Goal: Check status

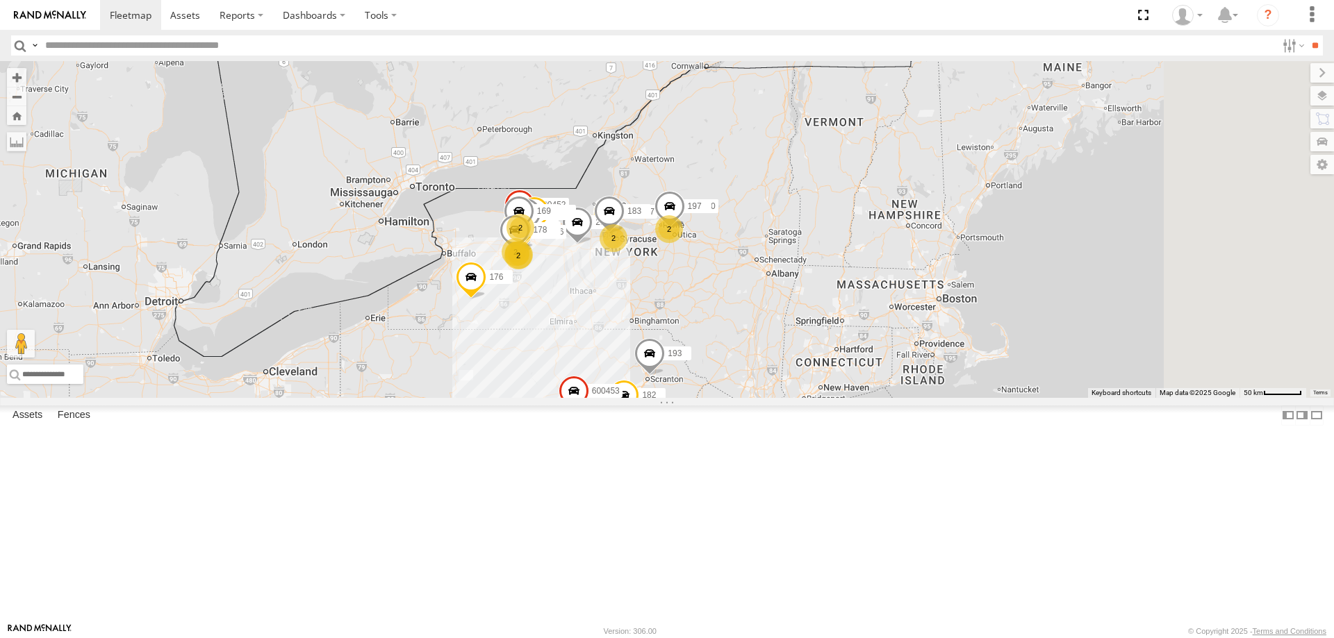
drag, startPoint x: 829, startPoint y: 290, endPoint x: 727, endPoint y: 427, distance: 171.3
click at [727, 398] on div "600457 211 188 2 192 175 600451 4 212 600450 171 174 2 295096 205 199 198 2 181…" at bounding box center [667, 229] width 1334 height 337
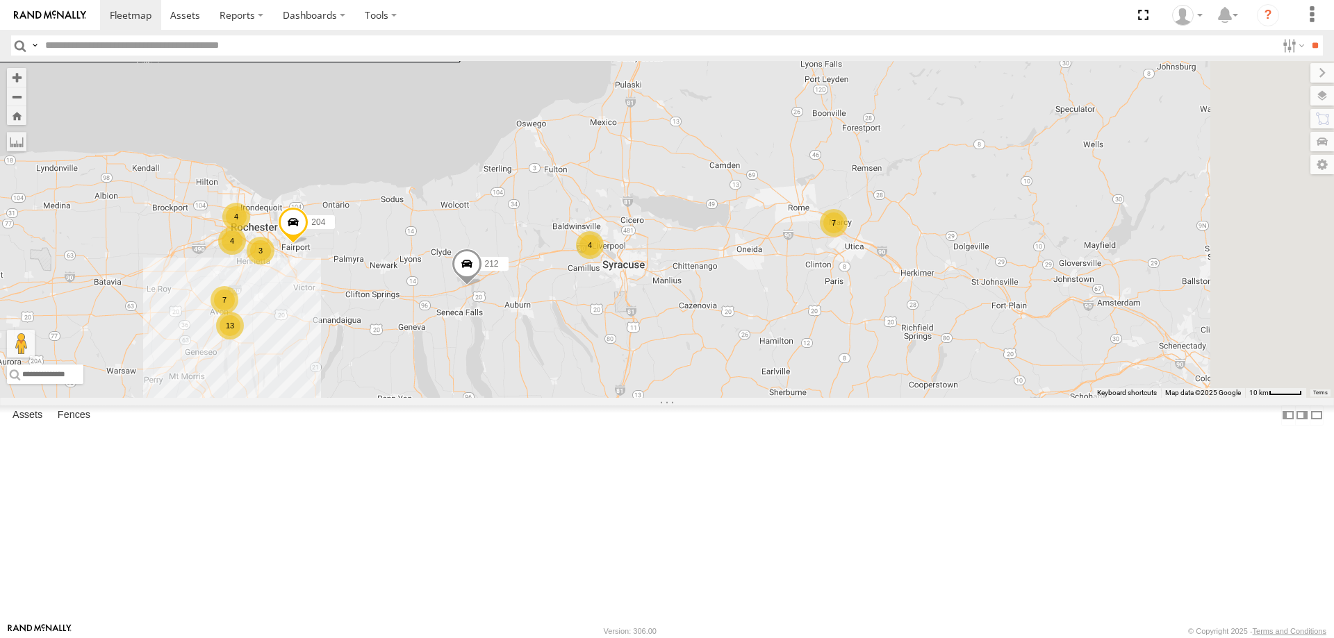
drag, startPoint x: 873, startPoint y: 302, endPoint x: 722, endPoint y: 438, distance: 202.7
click at [723, 398] on div "175 212 181 212 182 191 600459 184 187 210 213 193 201 195 176 600458 600455 20…" at bounding box center [667, 229] width 1334 height 337
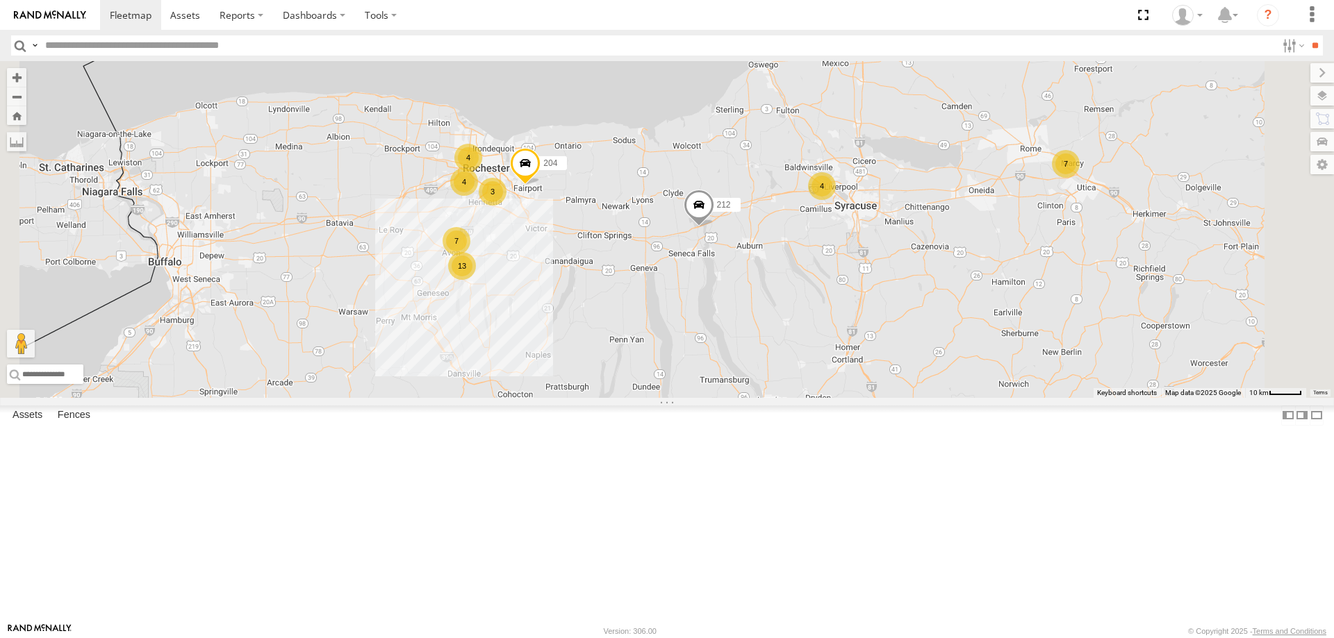
drag, startPoint x: 608, startPoint y: 342, endPoint x: 679, endPoint y: 363, distance: 74.5
click at [679, 363] on div "175 212 181 212 182 191 600459 184 187 210 213 193 201 195 176 600458 600455 20…" at bounding box center [667, 229] width 1334 height 337
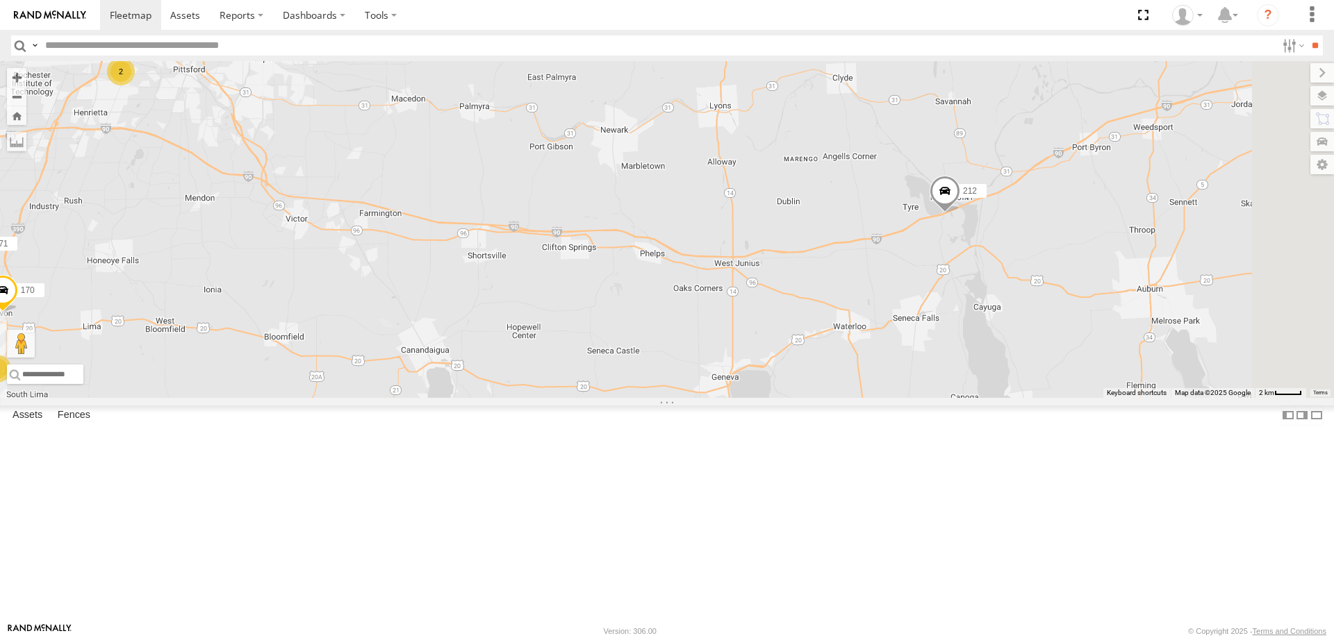
drag, startPoint x: 1072, startPoint y: 427, endPoint x: 721, endPoint y: 441, distance: 351.8
click at [721, 398] on div "175 212 181 212 182 191 600459 184 187 210 213 193 201 195 176 600458 600455 20…" at bounding box center [667, 229] width 1334 height 337
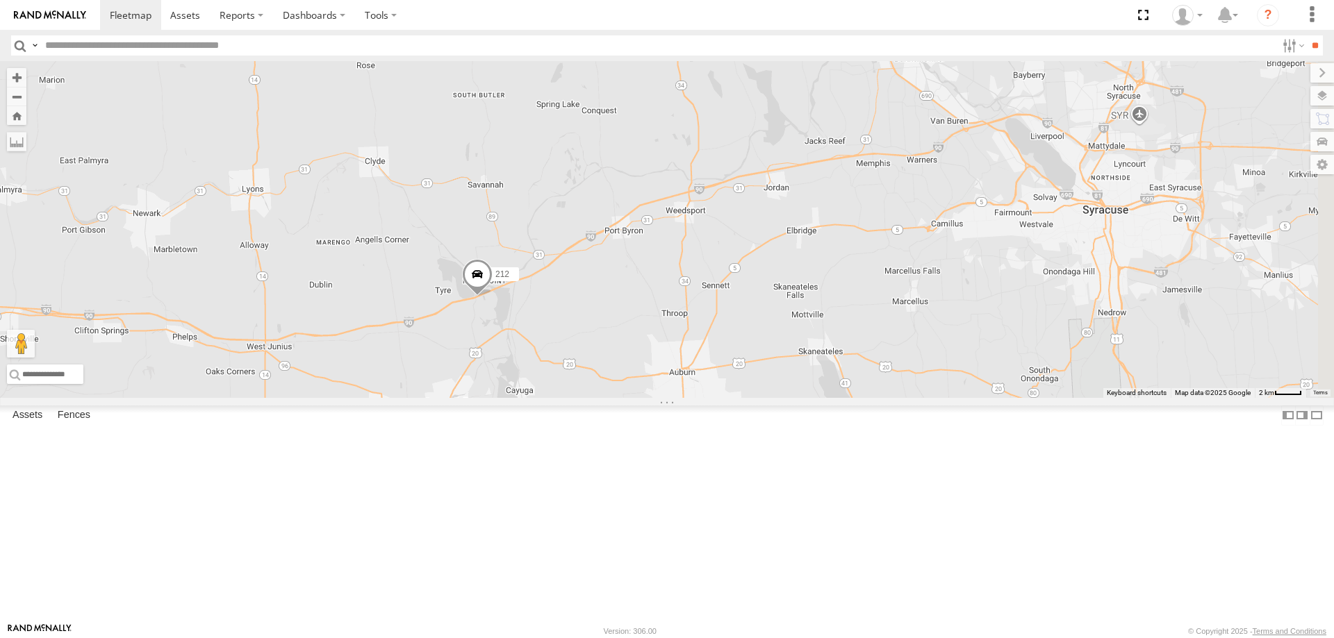
drag, startPoint x: 1185, startPoint y: 322, endPoint x: 736, endPoint y: 402, distance: 455.9
click at [747, 398] on div "175 212 181 212 182 191 600459 184 187 210 213 193 201 195 176 600458 600455 20…" at bounding box center [667, 229] width 1334 height 337
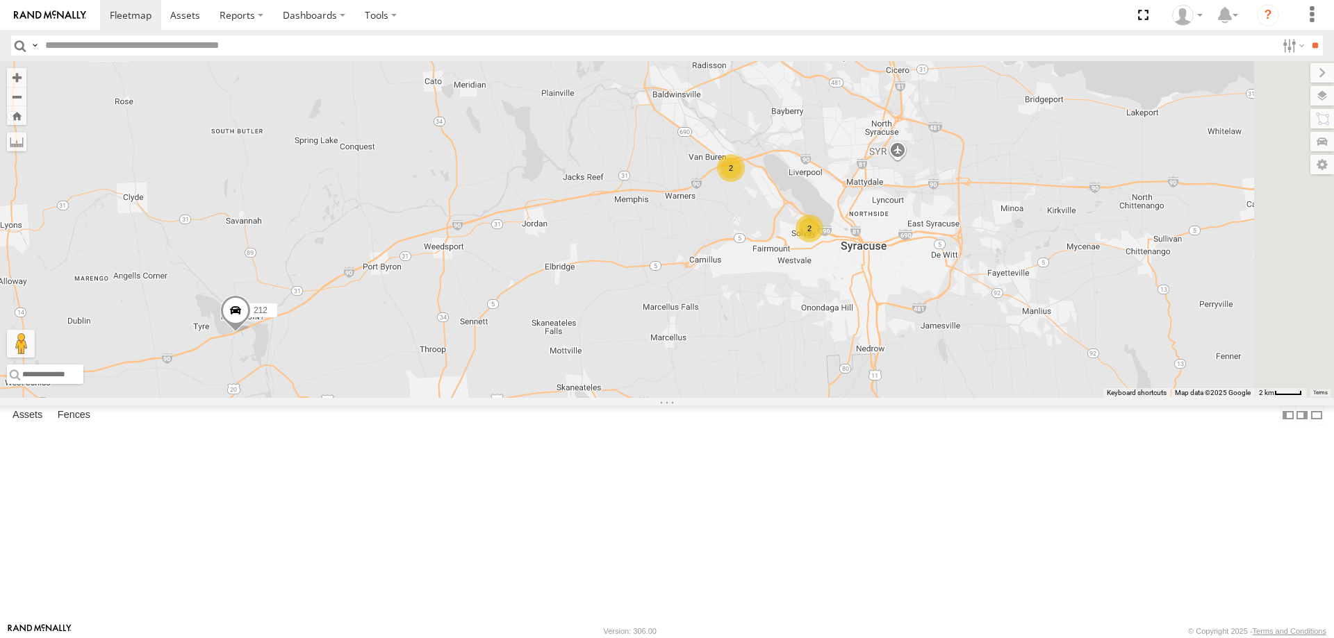
drag, startPoint x: 1016, startPoint y: 375, endPoint x: 902, endPoint y: 411, distance: 119.3
click at [902, 398] on div "175 212 181 212 182 191 600459 184 187 210 213 193 201 195 176 600458 600455 20…" at bounding box center [667, 229] width 1334 height 337
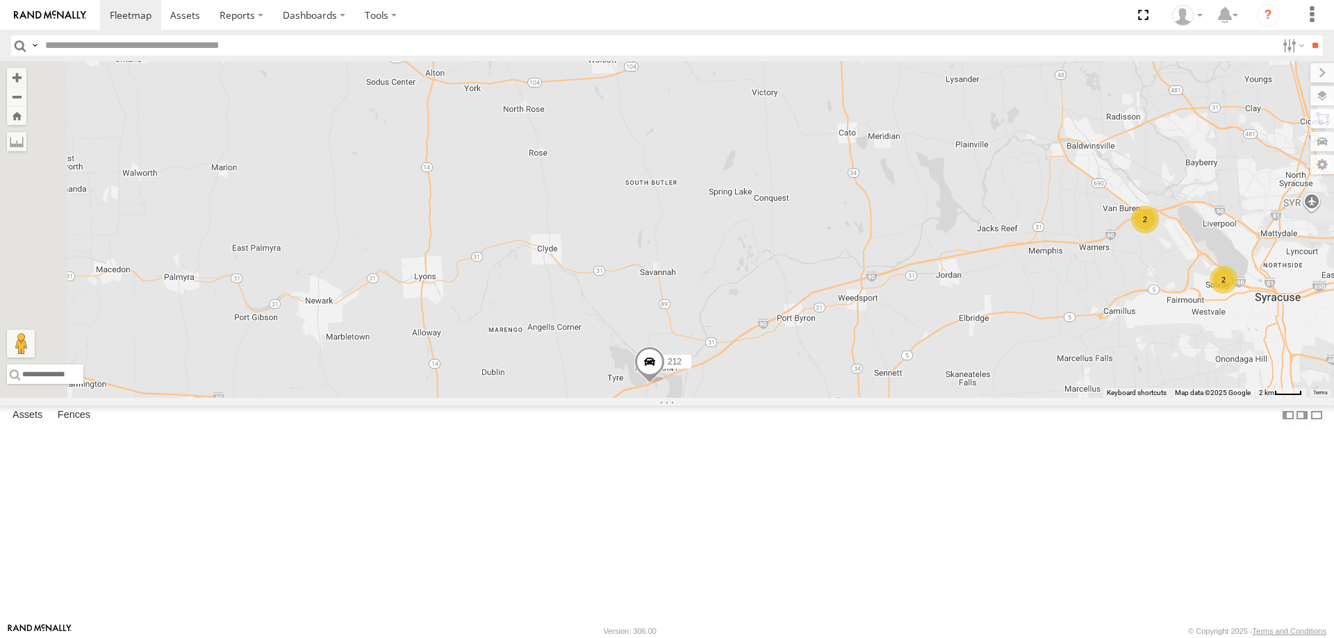
drag, startPoint x: 430, startPoint y: 343, endPoint x: 900, endPoint y: 381, distance: 471.8
click at [893, 383] on div "175 212 181 212 182 191 600459 184 187 210 213 193 201 195 176 600458 600455 20…" at bounding box center [667, 229] width 1334 height 337
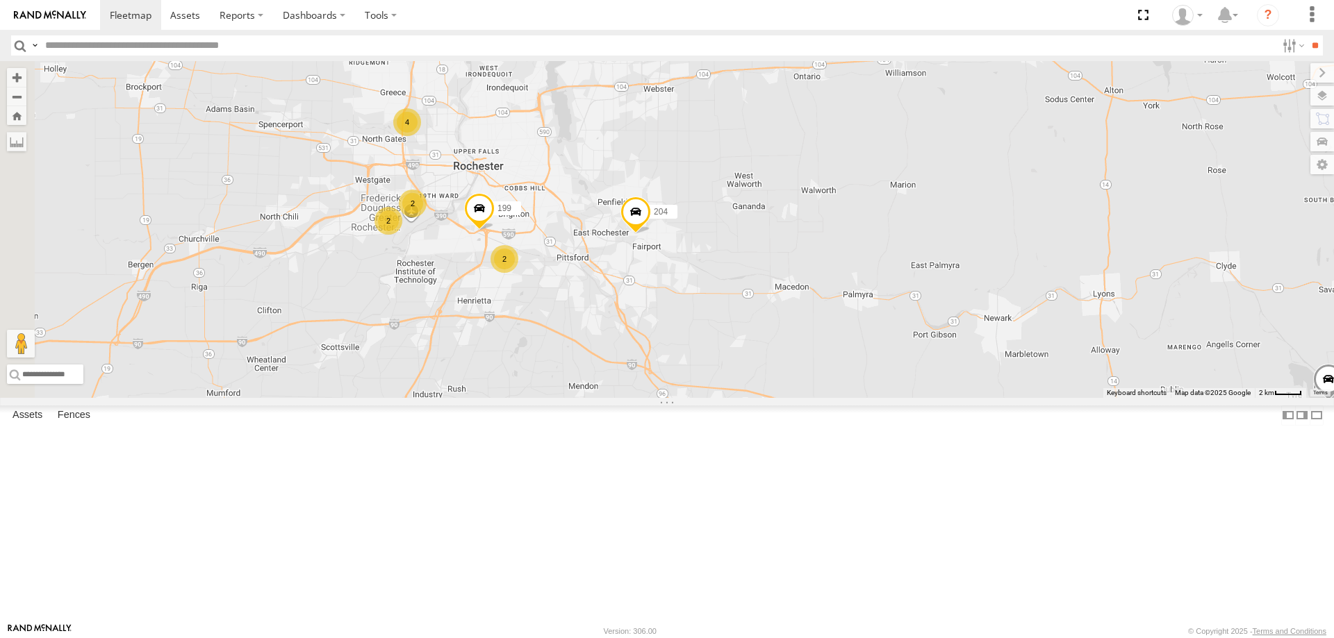
drag, startPoint x: 552, startPoint y: 432, endPoint x: 729, endPoint y: 420, distance: 178.2
click at [727, 398] on div "175 212 181 212 182 191 600459 184 187 210 213 193 201 195 176 600458 600455 20…" at bounding box center [667, 229] width 1334 height 337
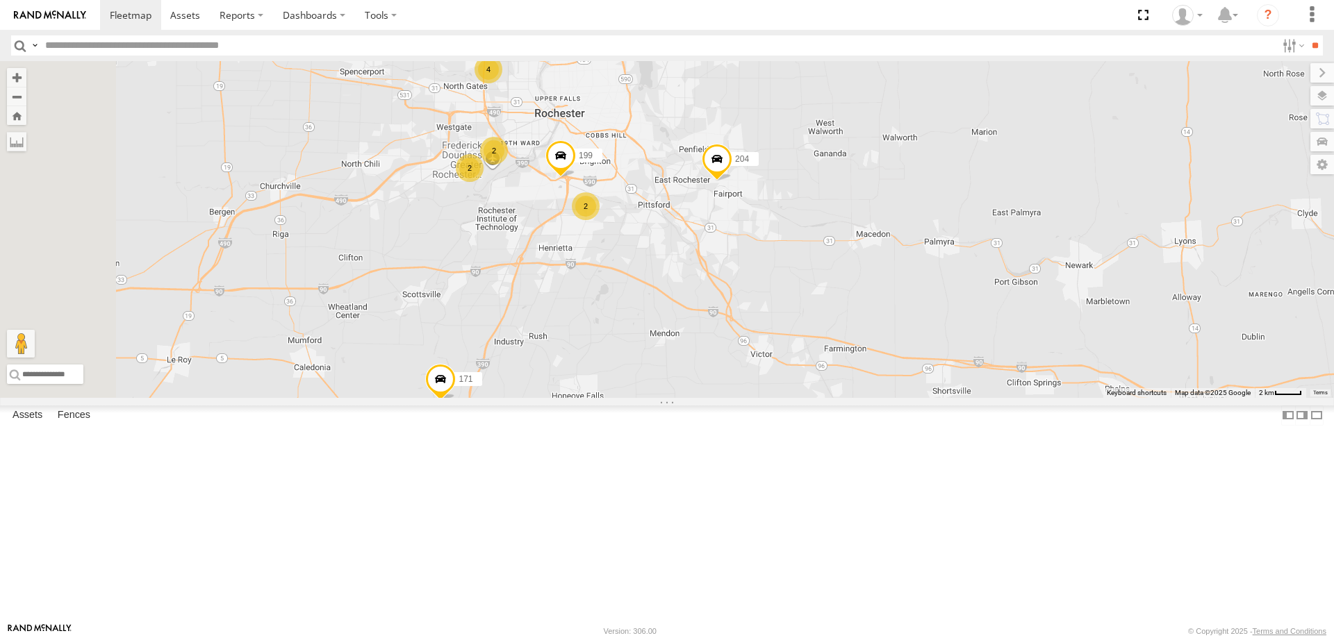
drag, startPoint x: 699, startPoint y: 503, endPoint x: 697, endPoint y: 454, distance: 48.7
click at [697, 398] on div "175 212 181 212 182 191 600459 184 187 210 213 193 201 195 176 600458 600455 20…" at bounding box center [667, 229] width 1334 height 337
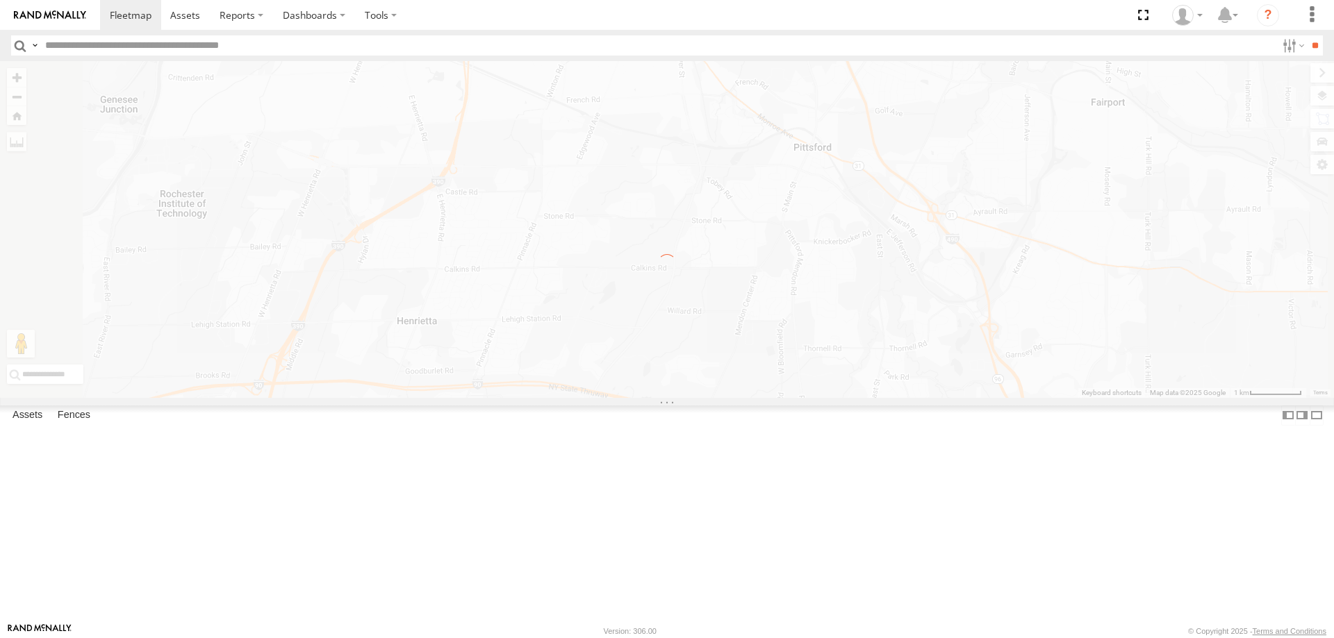
drag, startPoint x: 588, startPoint y: 304, endPoint x: 659, endPoint y: 364, distance: 92.6
click at [659, 364] on div at bounding box center [667, 229] width 1334 height 337
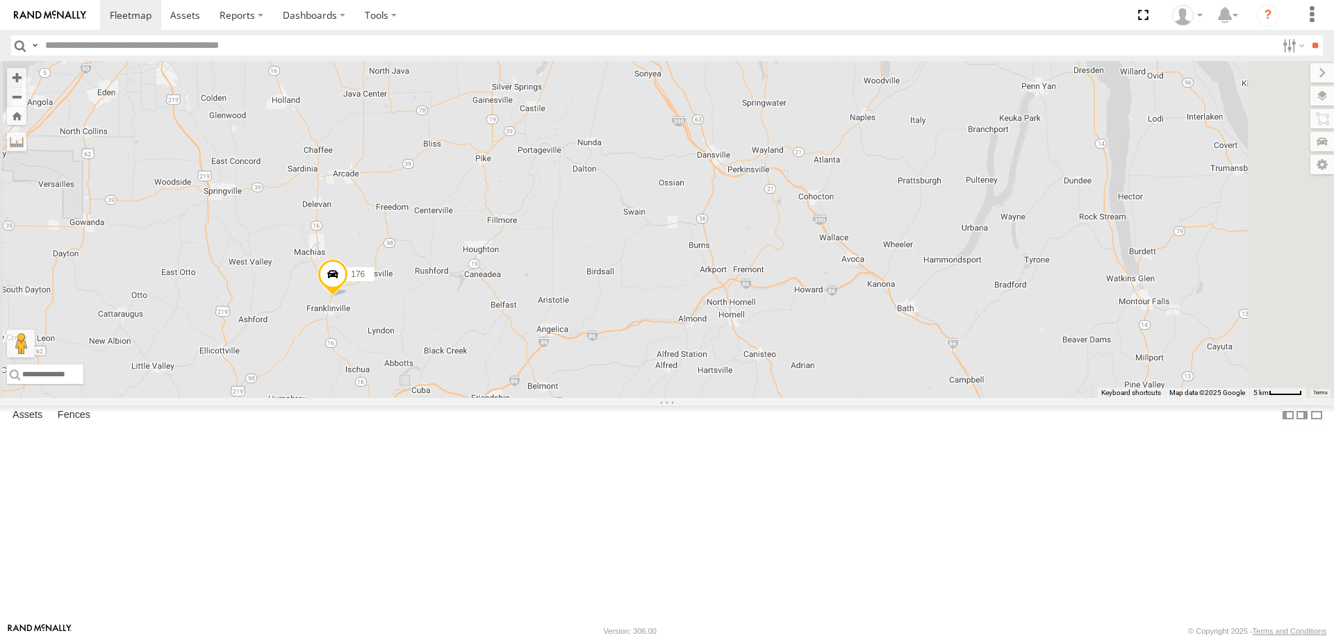
drag, startPoint x: 780, startPoint y: 281, endPoint x: 726, endPoint y: 474, distance: 201.2
click at [740, 398] on div "212 213 193 176" at bounding box center [667, 229] width 1334 height 337
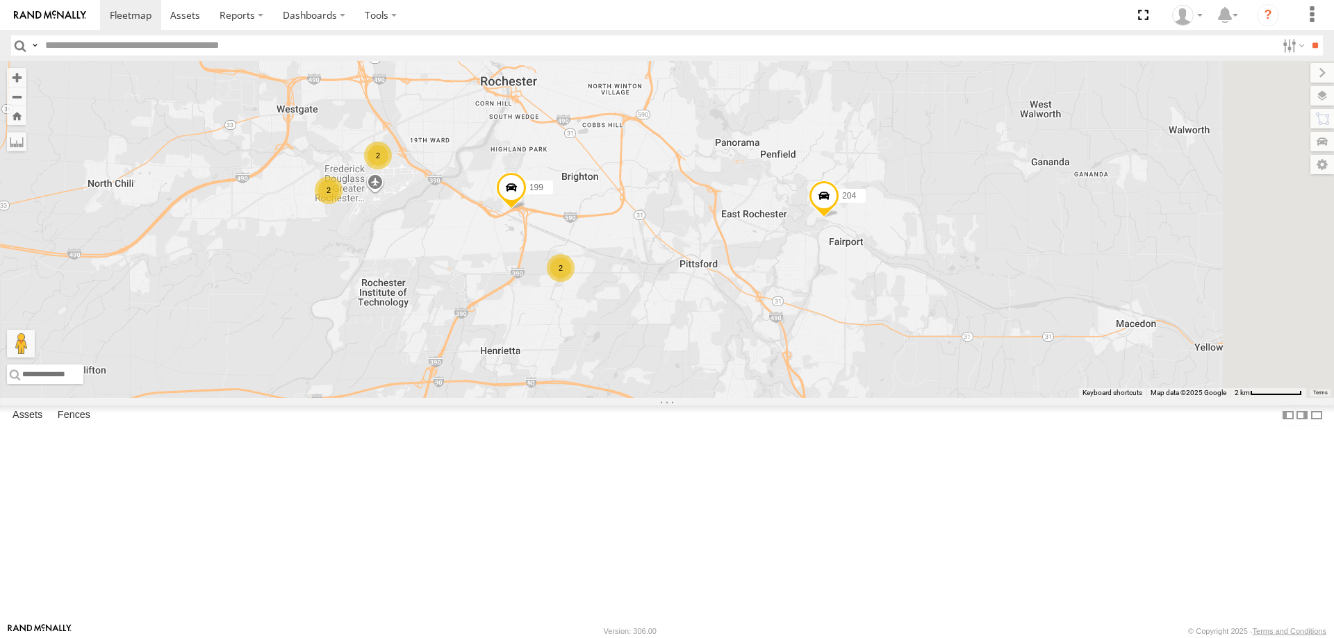
drag, startPoint x: 860, startPoint y: 174, endPoint x: 621, endPoint y: 387, distance: 320.3
click at [621, 387] on div "212 213 193 176 171 170 204 199 2 2 2" at bounding box center [667, 229] width 1334 height 337
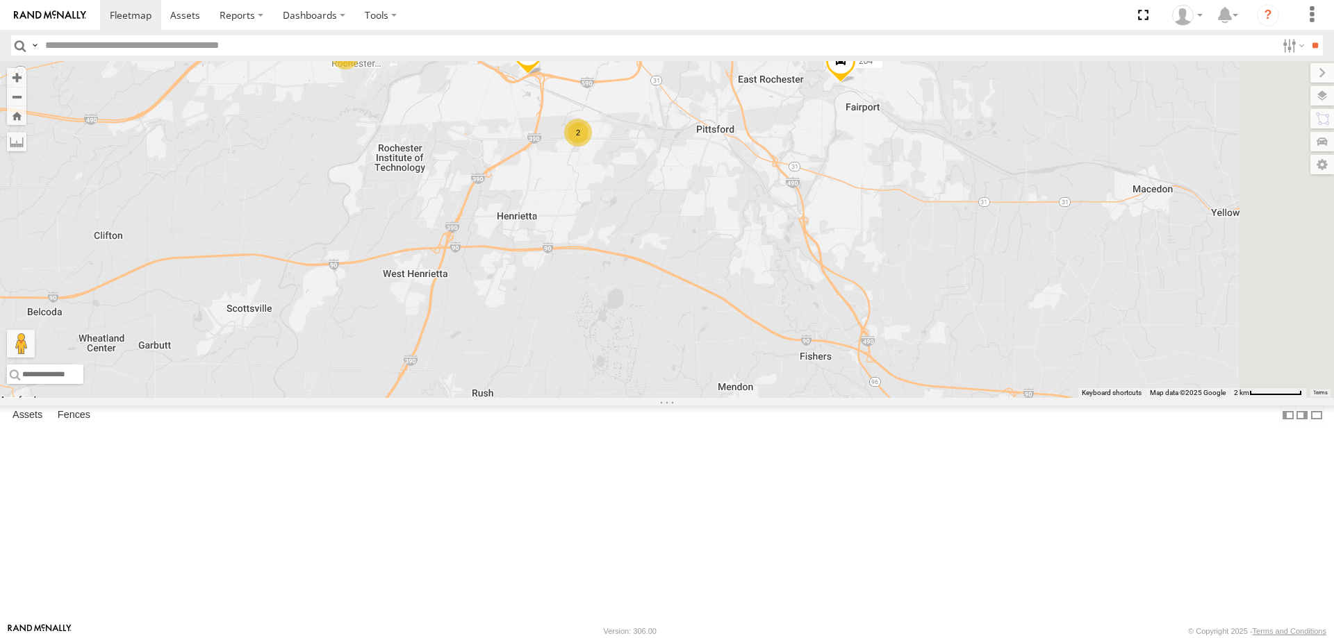
drag, startPoint x: 621, startPoint y: 506, endPoint x: 640, endPoint y: 364, distance: 143.0
click at [640, 364] on div "212 213 193 176 171 170 204 199 2 2 2 4" at bounding box center [667, 229] width 1334 height 337
